Goal: Task Accomplishment & Management: Manage account settings

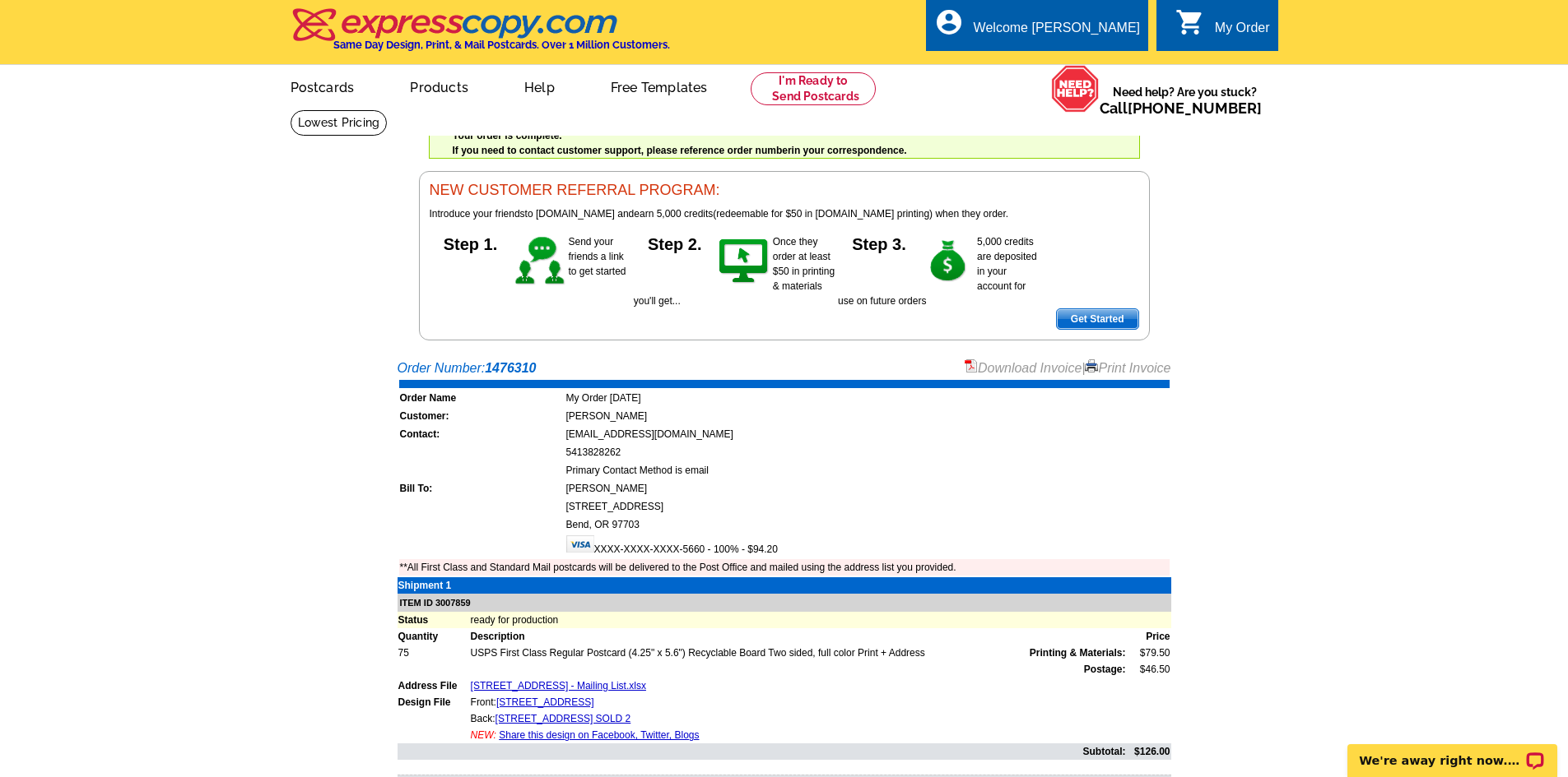
click at [1099, 367] on link "Print Invoice" at bounding box center [1128, 368] width 86 height 14
click at [1099, 29] on div "Welcome [PERSON_NAME]" at bounding box center [1056, 32] width 166 height 23
click at [1097, 59] on link "My Account" at bounding box center [1099, 63] width 71 height 15
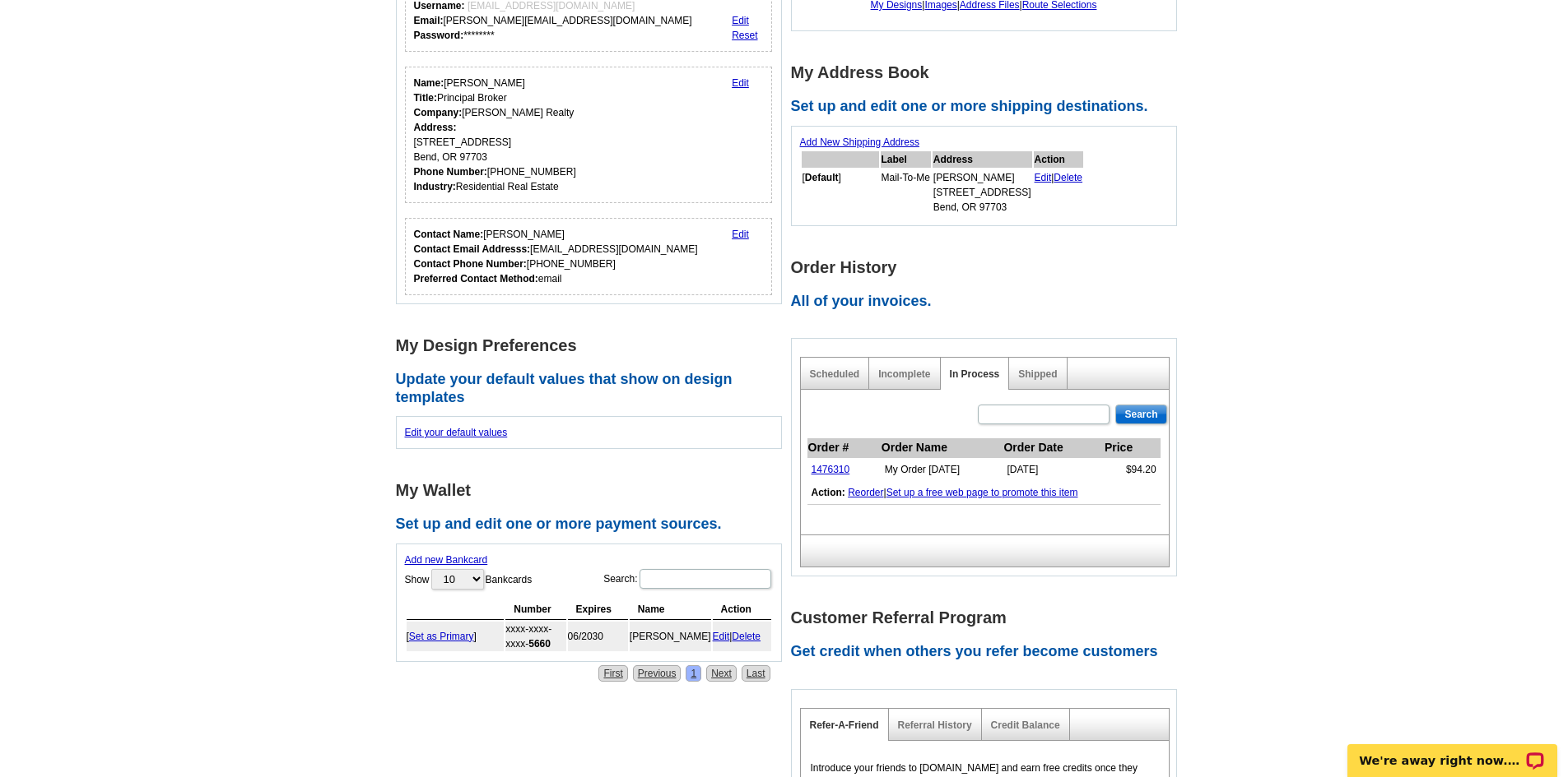
scroll to position [246, 0]
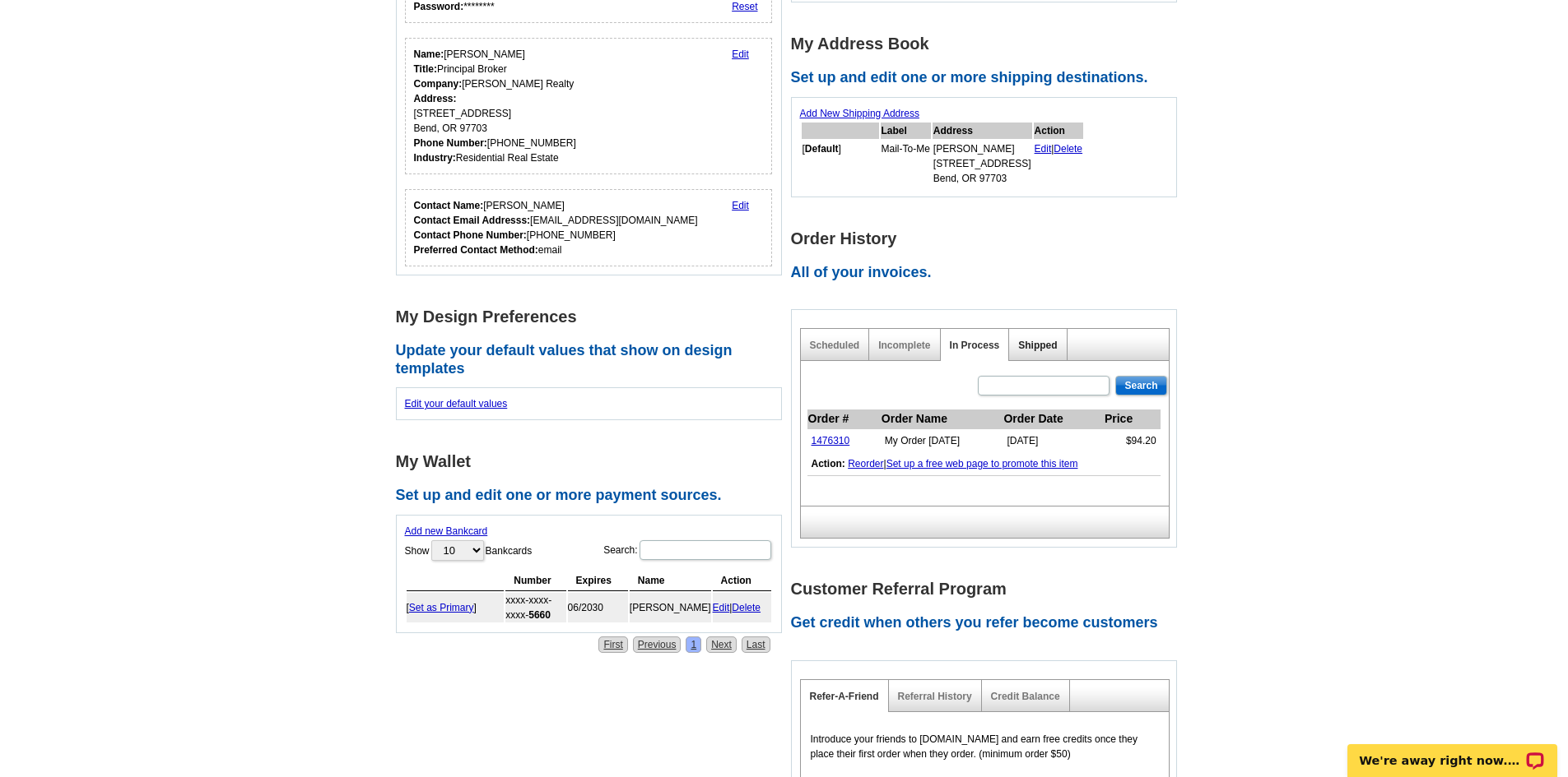
click at [1052, 350] on link "Shipped" at bounding box center [1037, 345] width 39 height 11
click at [846, 445] on link "1476310" at bounding box center [831, 440] width 39 height 11
click at [1041, 348] on link "Shipped" at bounding box center [1037, 345] width 39 height 11
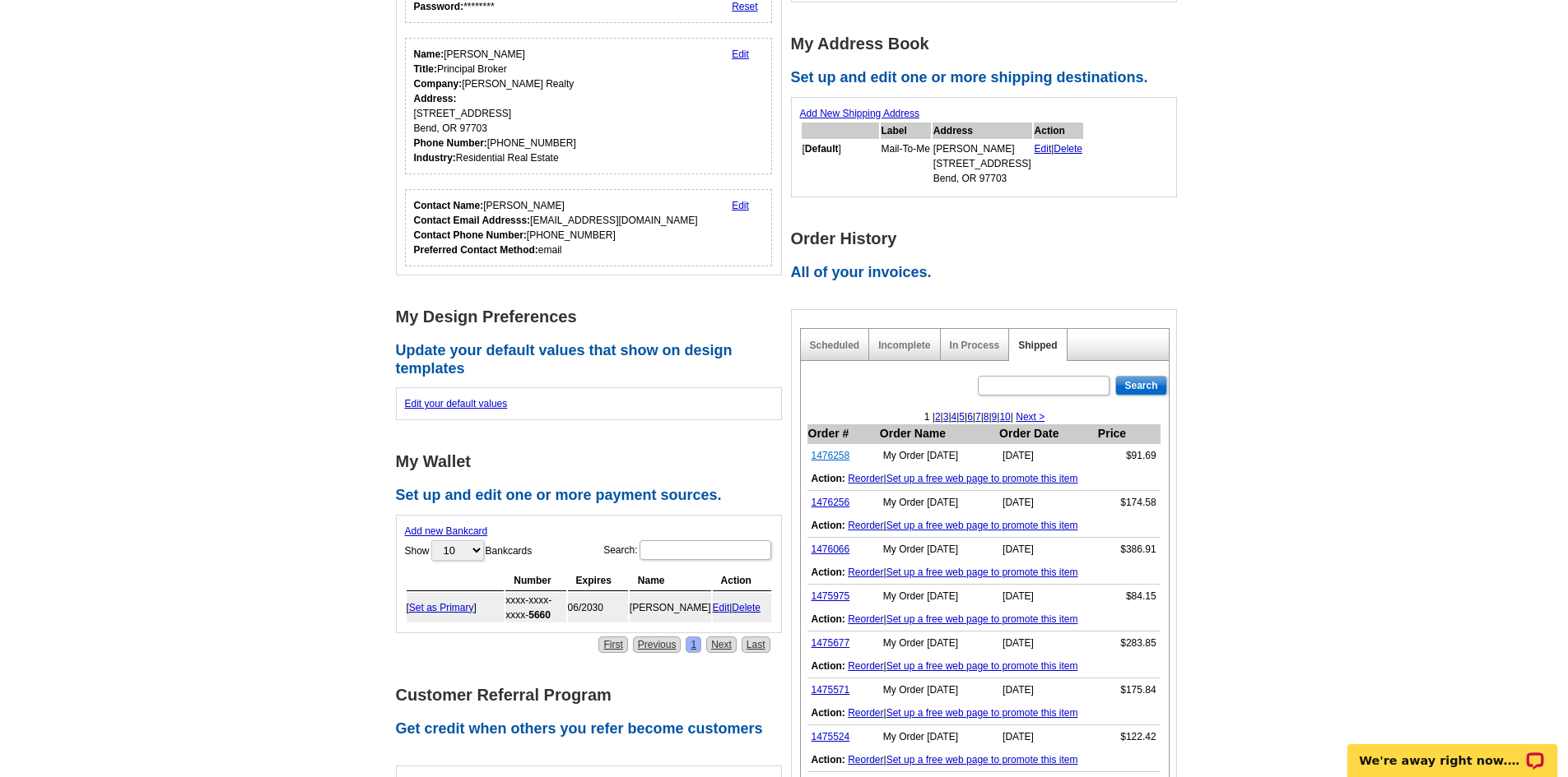
click at [832, 458] on link "1476258" at bounding box center [831, 455] width 39 height 11
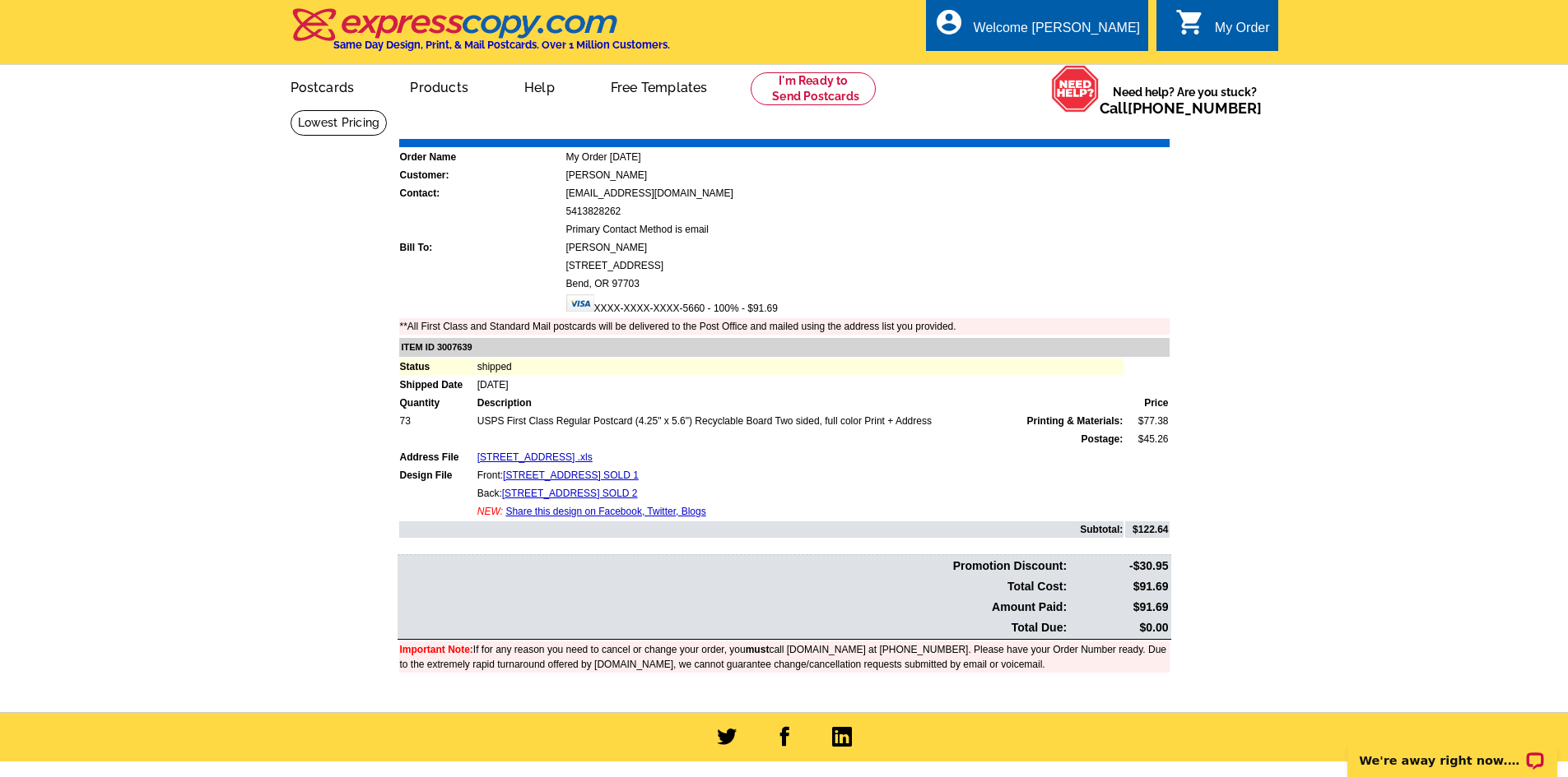
click at [1128, 134] on link "Print Invoice" at bounding box center [1128, 127] width 86 height 14
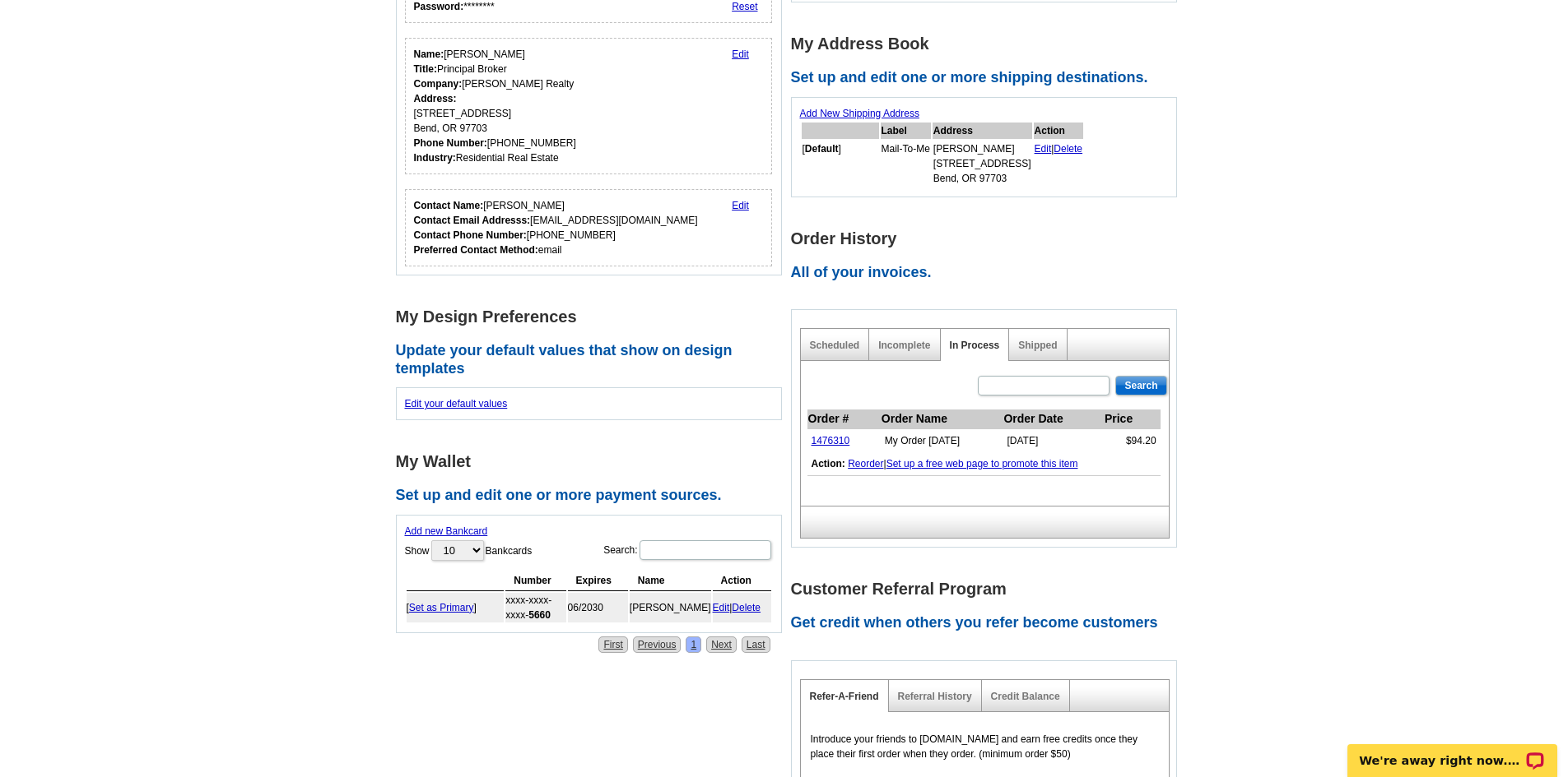
click at [1036, 342] on link "Shipped" at bounding box center [1037, 345] width 39 height 11
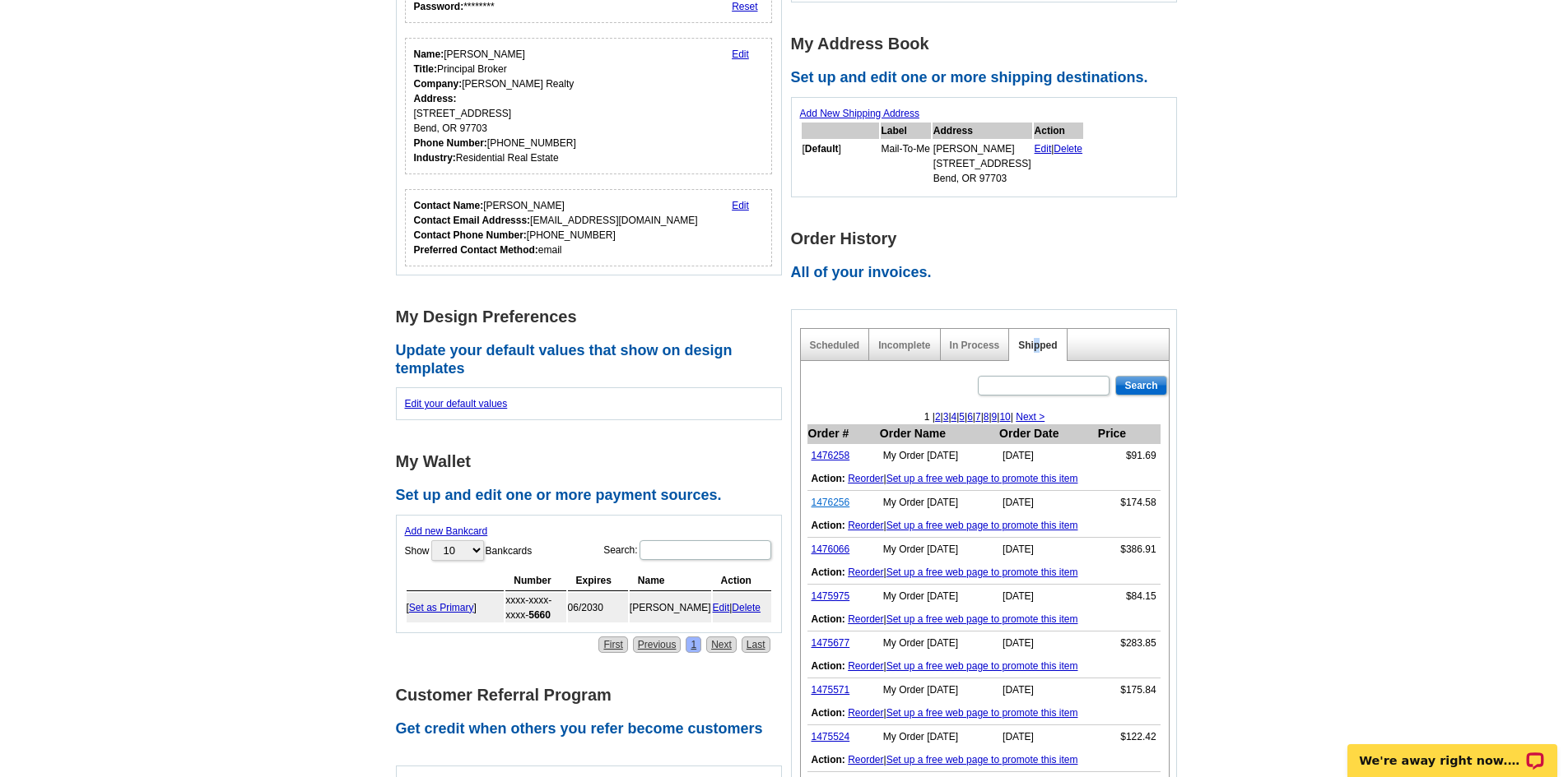
click at [841, 508] on link "1476256" at bounding box center [831, 503] width 39 height 11
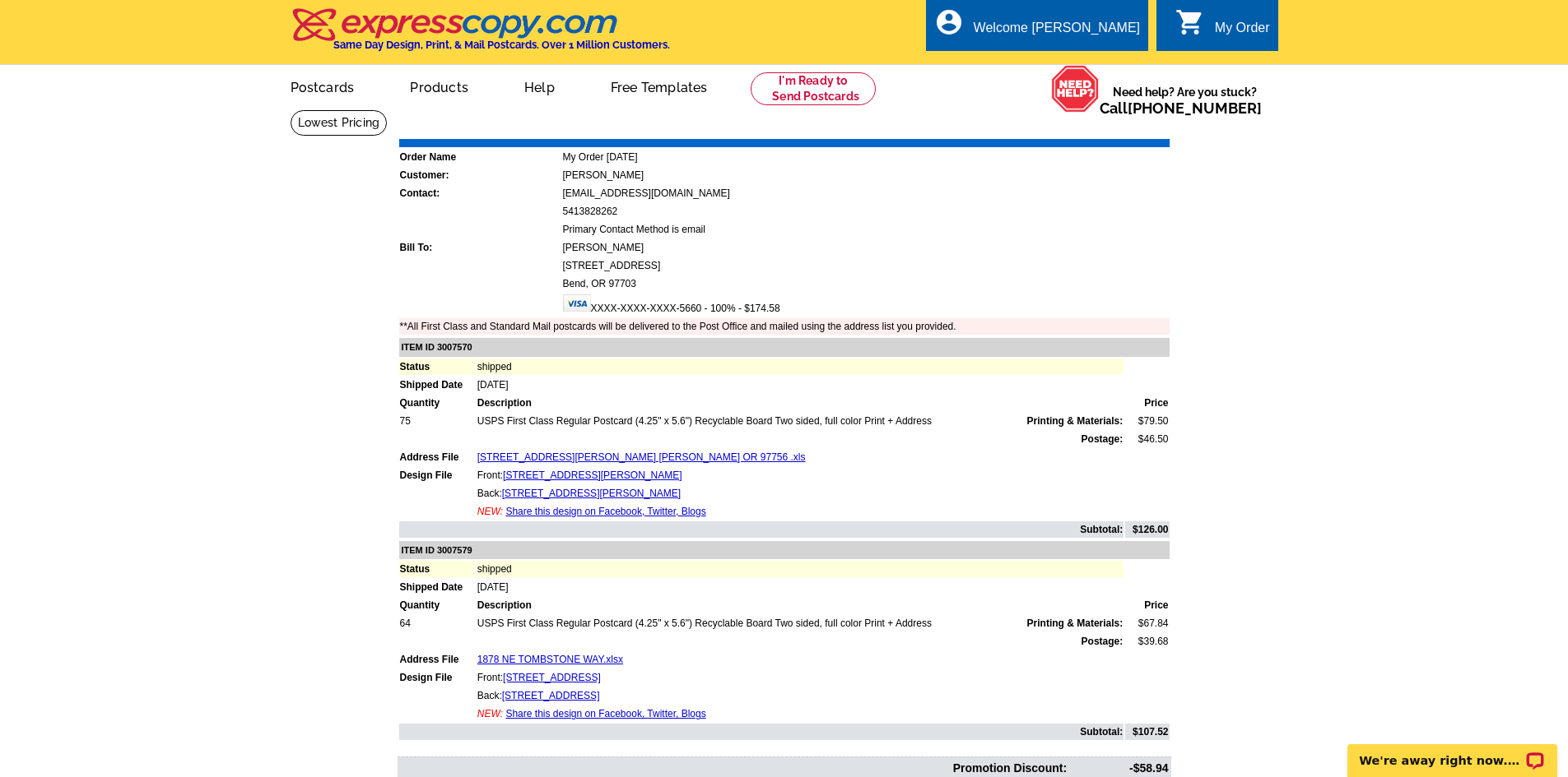
drag, startPoint x: 1121, startPoint y: 129, endPoint x: 1219, endPoint y: 665, distance: 544.9
click at [1121, 129] on link "Print Invoice" at bounding box center [1128, 127] width 86 height 14
